Goal: Book appointment/travel/reservation

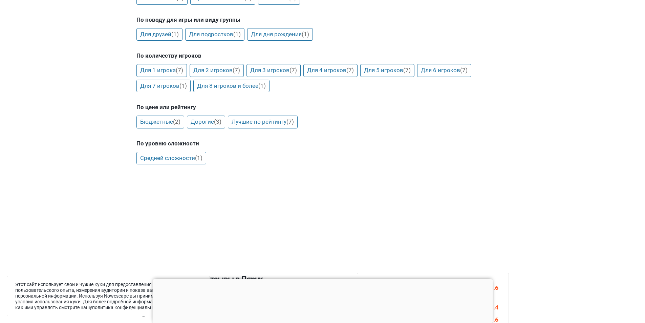
scroll to position [338, 0]
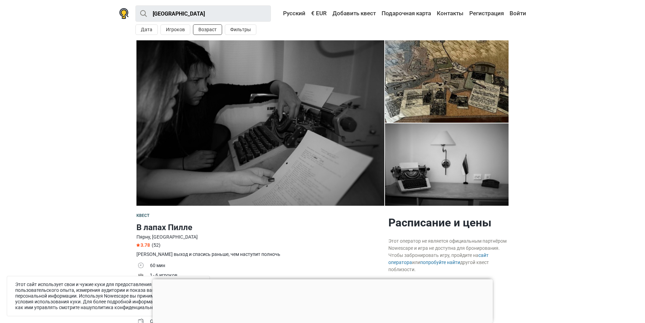
click at [198, 27] on button "Возраст" at bounding box center [207, 29] width 29 height 11
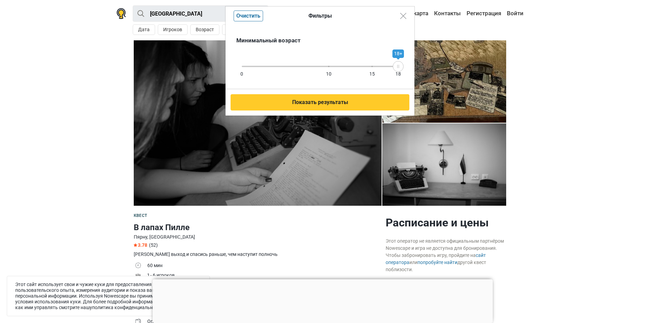
click at [176, 28] on div "Фильтры Очистить Минимальный возраст 0 10 15 18 18+ Показать результаты" at bounding box center [322, 161] width 645 height 323
drag, startPoint x: 396, startPoint y: 67, endPoint x: 317, endPoint y: 77, distance: 79.3
click at [317, 77] on div "Минимальный возраст 0 10 15 18 9+" at bounding box center [320, 57] width 189 height 64
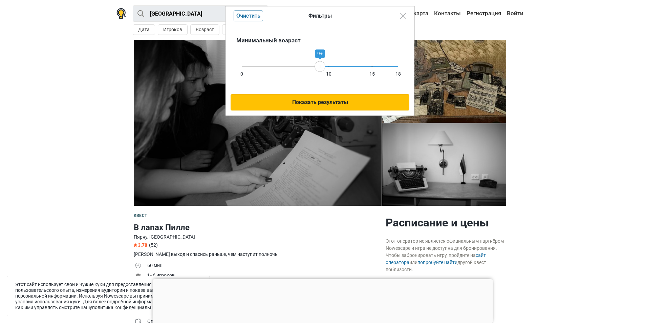
click at [321, 99] on button "Показать результаты" at bounding box center [320, 102] width 179 height 16
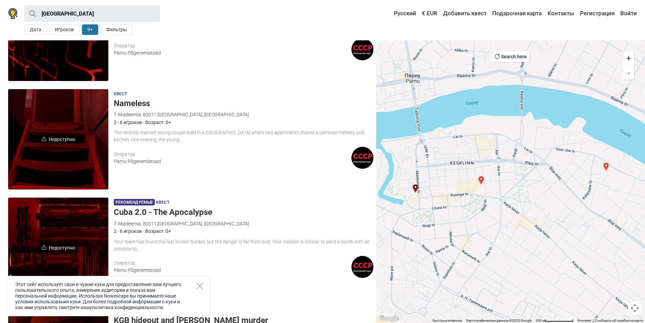
scroll to position [617, 0]
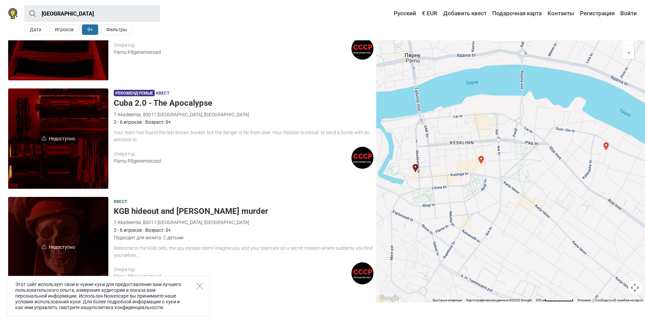
click at [216, 211] on h5 "KGB hideout and John F. Kennedy murder" at bounding box center [244, 211] width 260 height 10
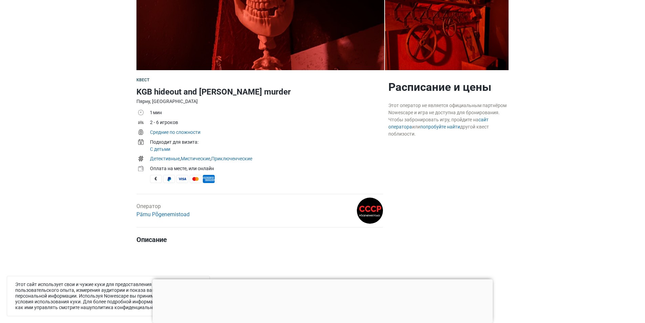
scroll to position [271, 0]
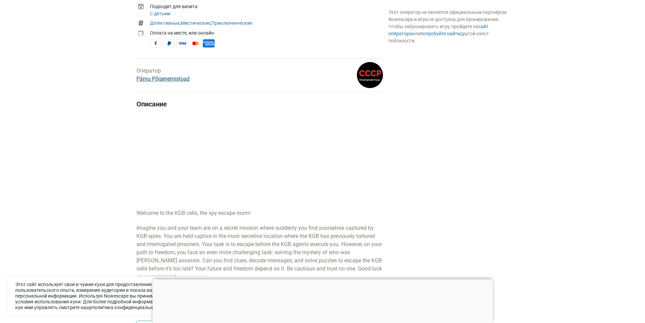
click at [160, 80] on link "Pärnu Põgenemistoad" at bounding box center [163, 79] width 53 height 6
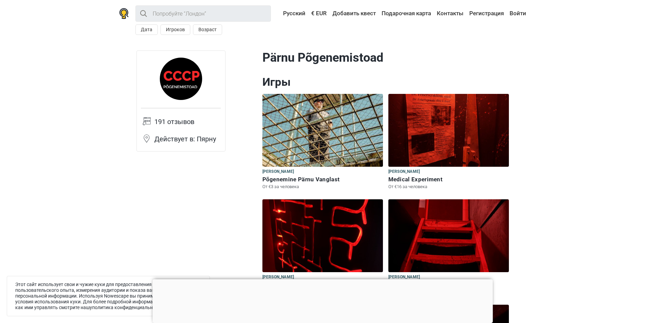
click at [320, 279] on div at bounding box center [322, 279] width 340 height 0
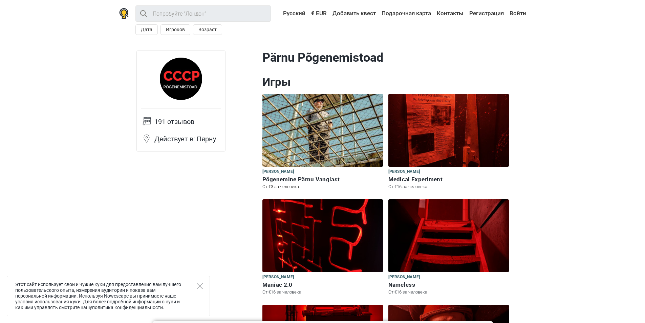
click at [317, 179] on h6 "Põgenemine Pärnu Vanglast" at bounding box center [323, 179] width 121 height 7
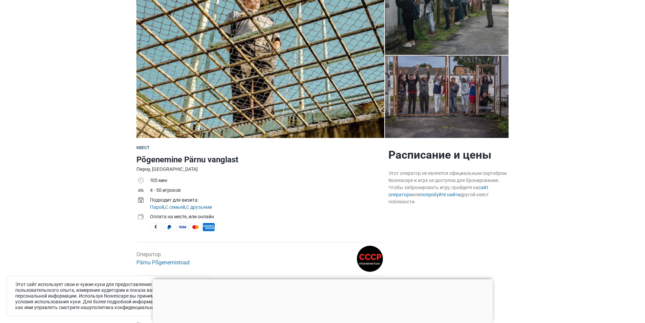
scroll to position [169, 0]
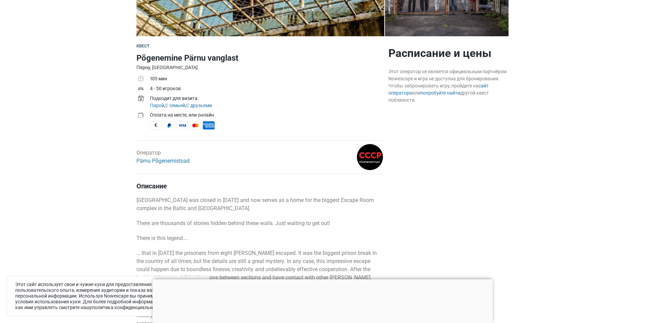
click at [324, 279] on div at bounding box center [322, 279] width 340 height 0
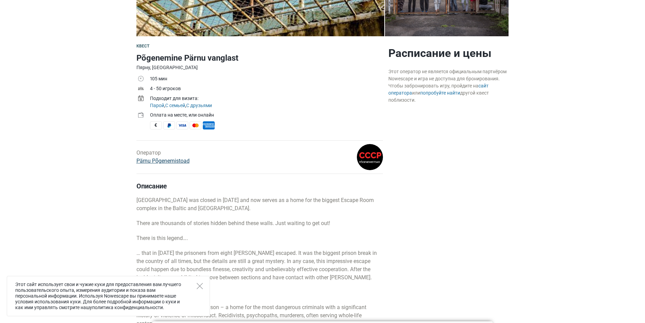
click at [178, 160] on link "Pärnu Põgenemistoad" at bounding box center [163, 161] width 53 height 6
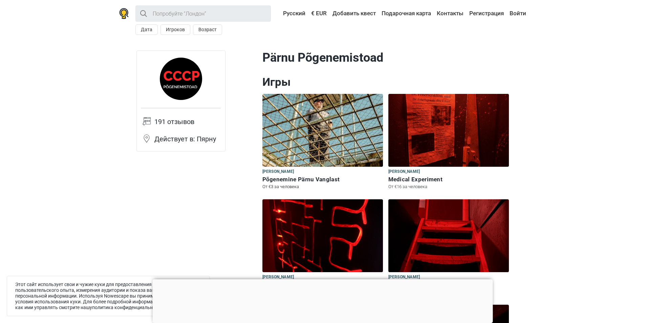
click at [316, 178] on h6 "Põgenemine Pärnu Vanglast" at bounding box center [323, 179] width 121 height 7
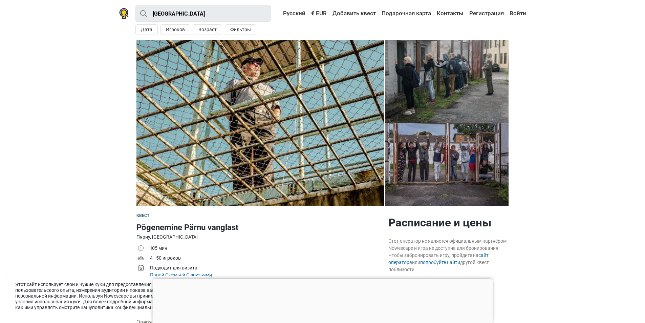
click at [319, 279] on div at bounding box center [322, 279] width 340 height 0
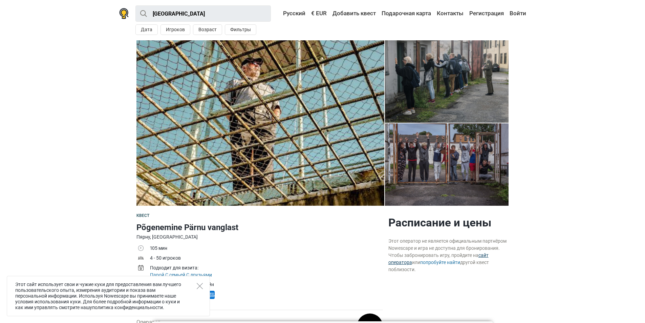
click at [480, 255] on link "сайт оператора" at bounding box center [439, 258] width 100 height 13
